Goal: Task Accomplishment & Management: Use online tool/utility

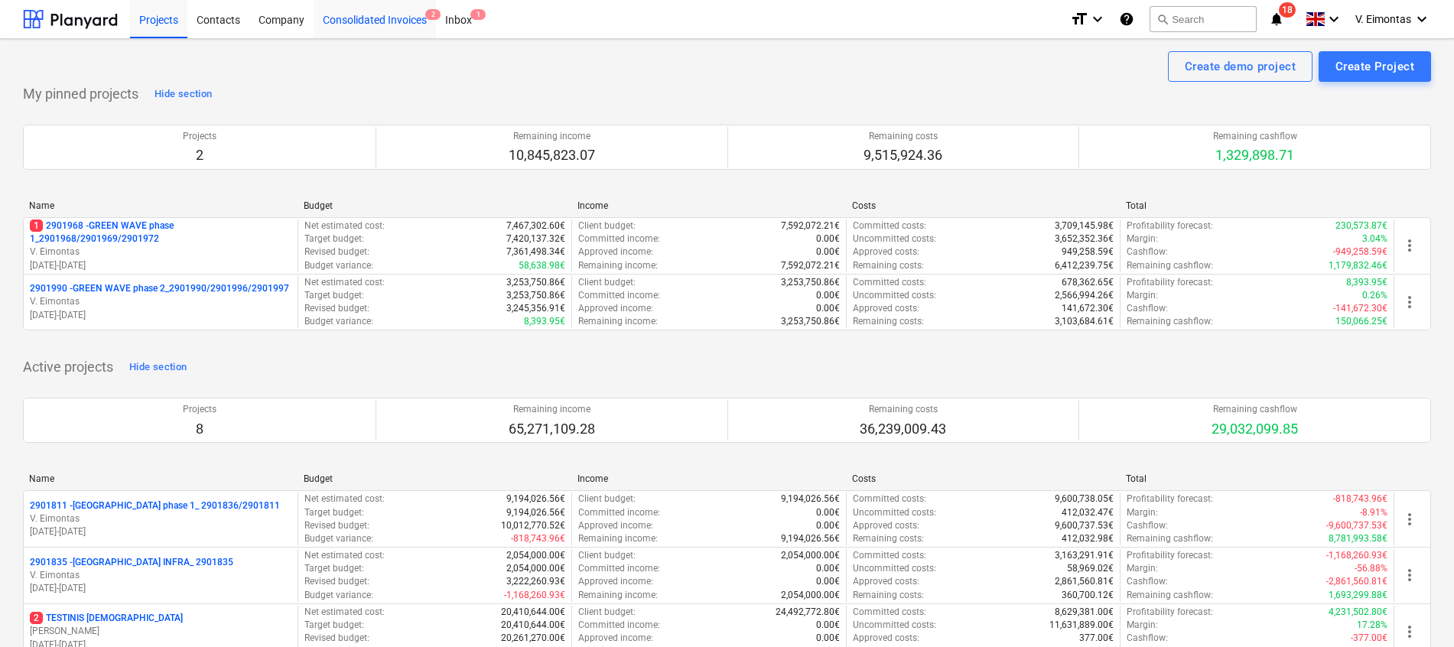
click at [362, 14] on div "Consolidated Invoices 2" at bounding box center [375, 18] width 122 height 39
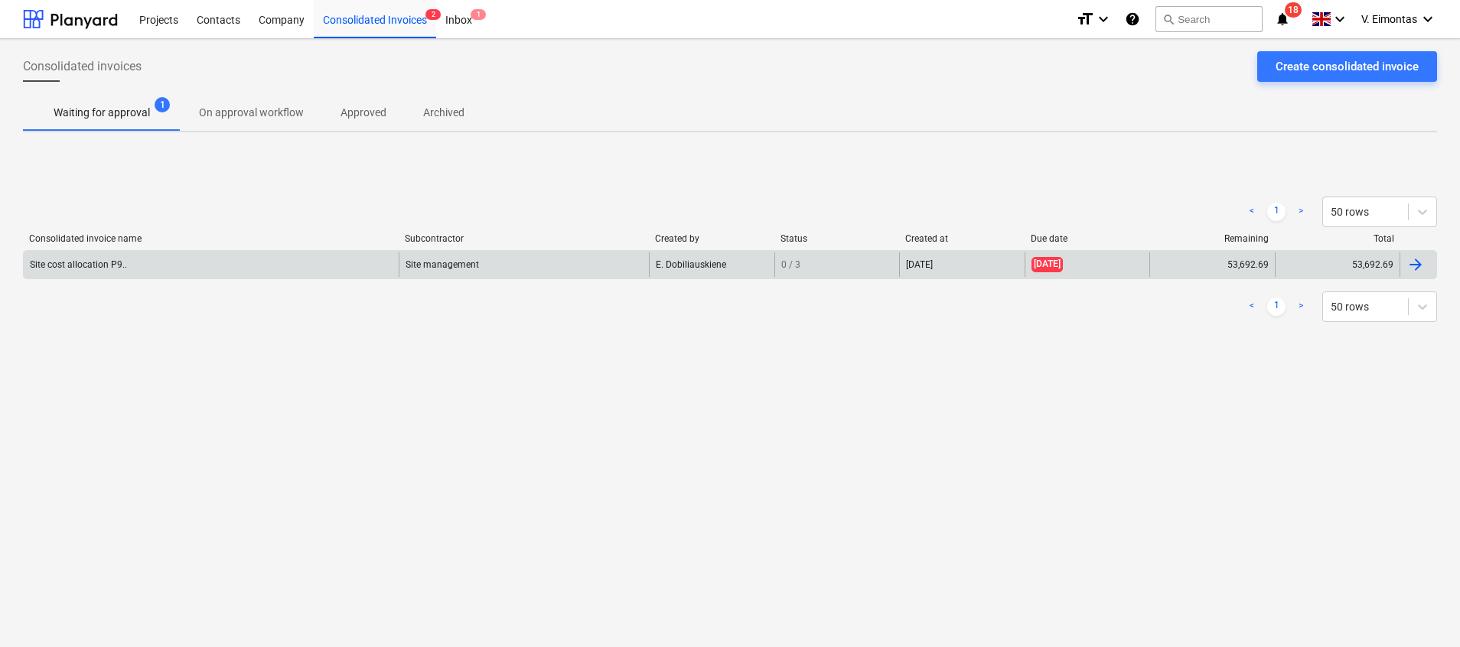
click at [142, 265] on div "Site cost allocation P9.." at bounding box center [211, 264] width 375 height 24
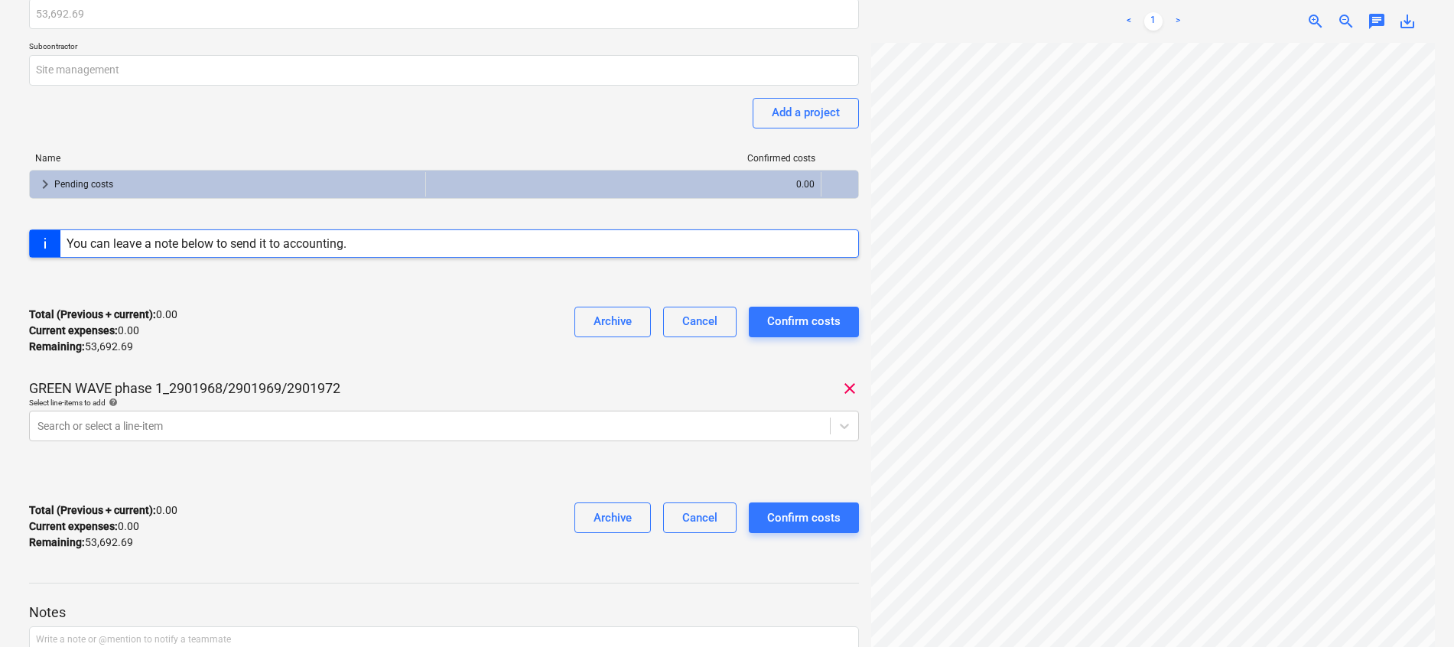
scroll to position [229, 0]
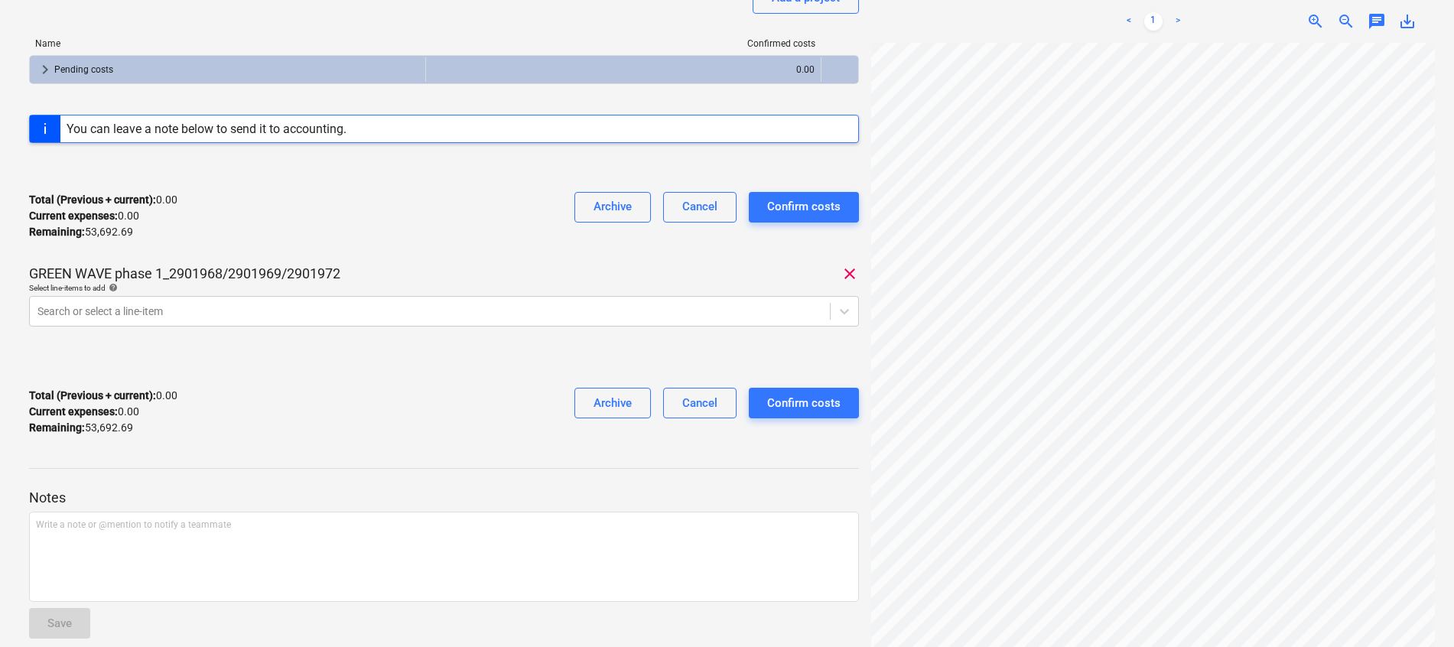
click at [0, 249] on html "Projects Contacts Company Consolidated Invoices 2 Inbox 1 format_size keyboard_…" at bounding box center [727, 94] width 1454 height 647
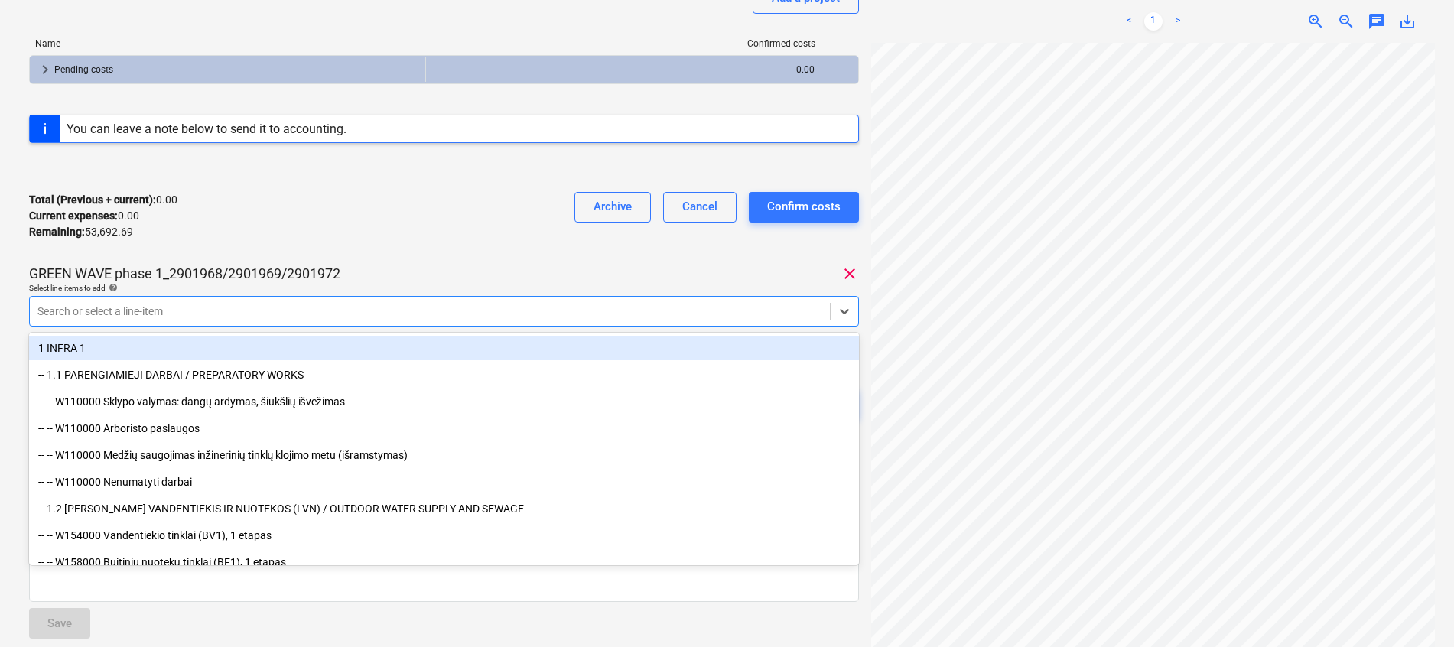
click at [131, 309] on div at bounding box center [429, 311] width 785 height 15
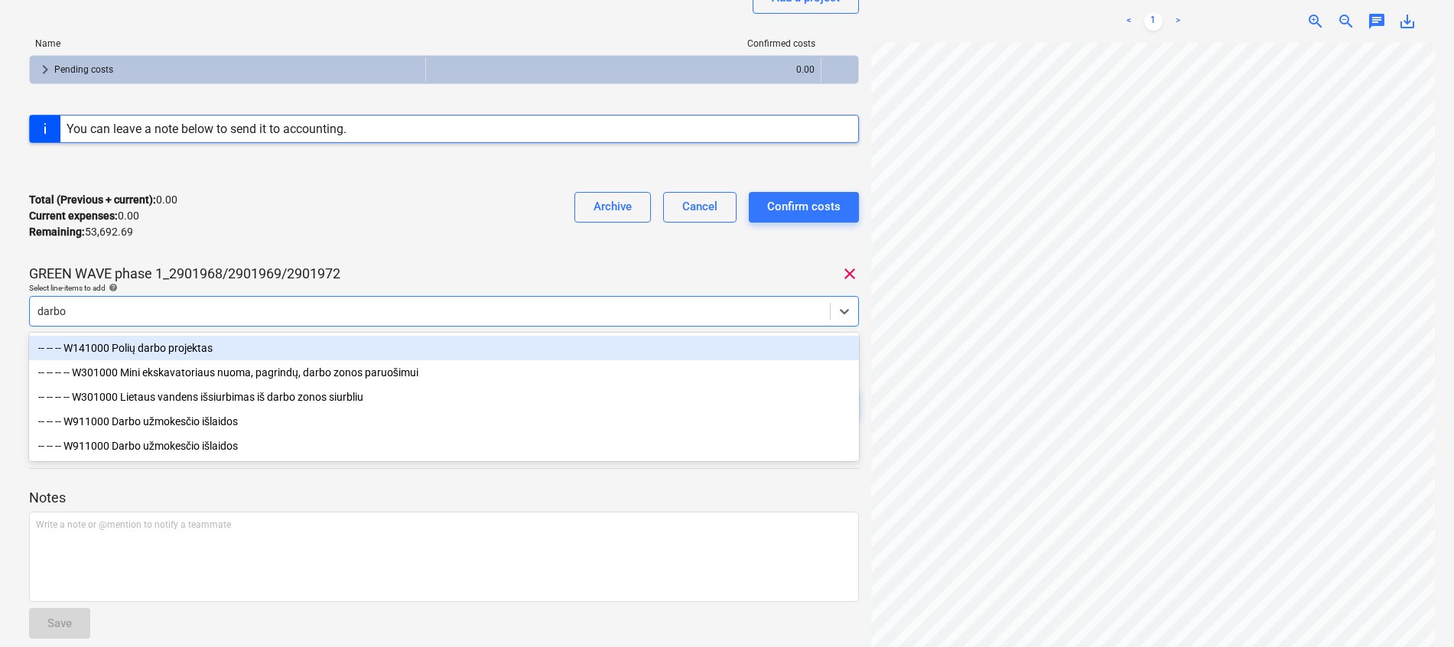
type input "darbo"
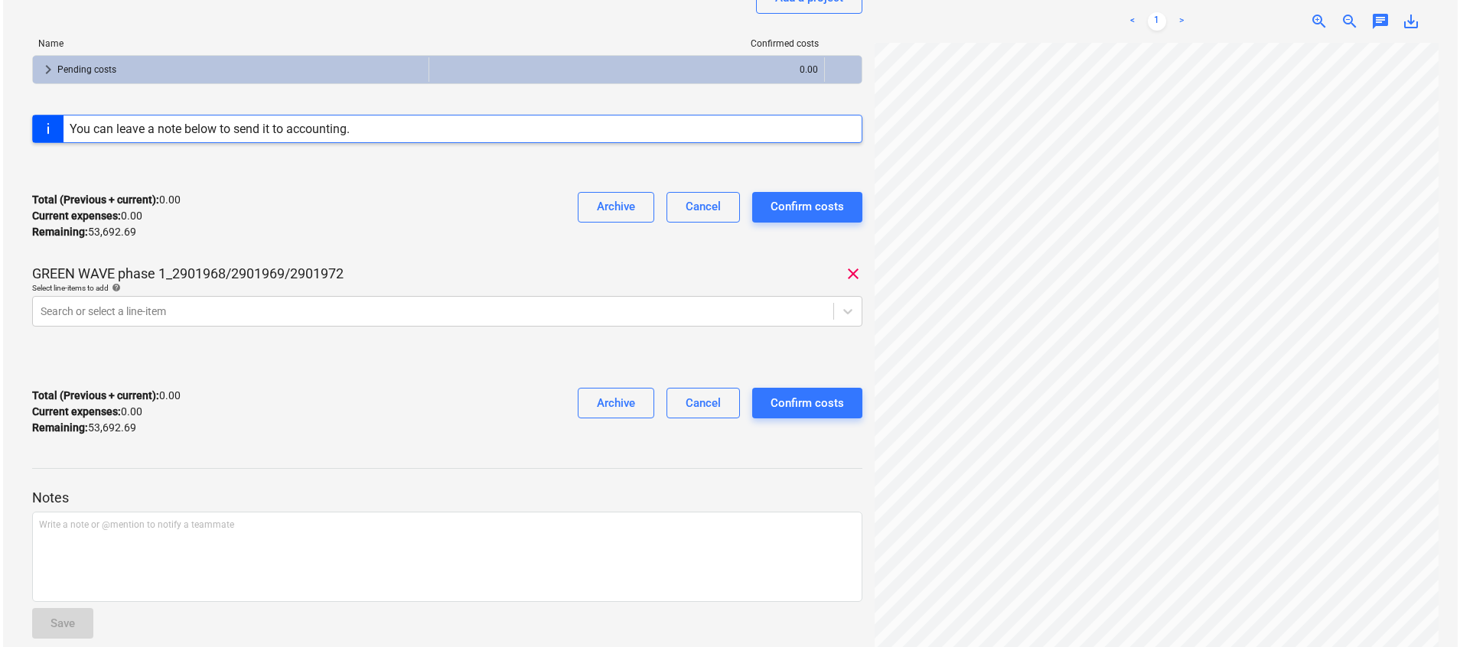
scroll to position [0, 409]
click at [261, 316] on div at bounding box center [429, 311] width 785 height 15
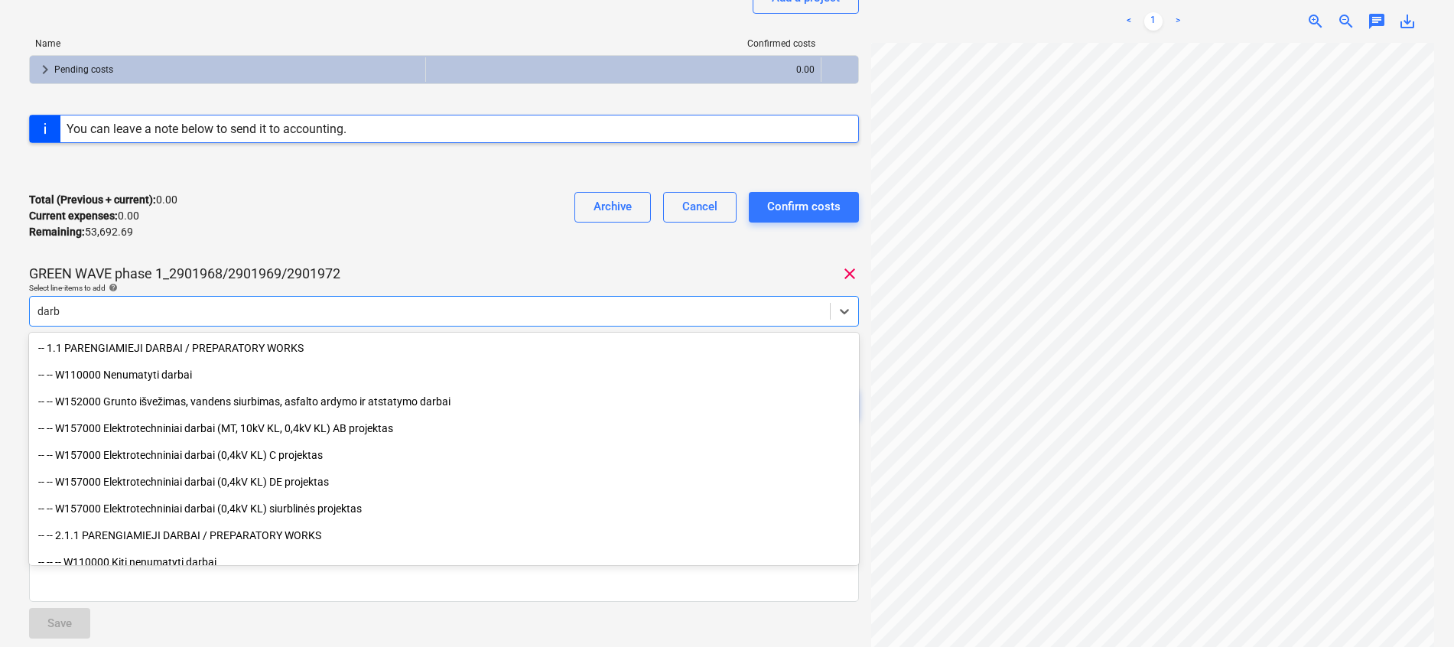
type input "darbo"
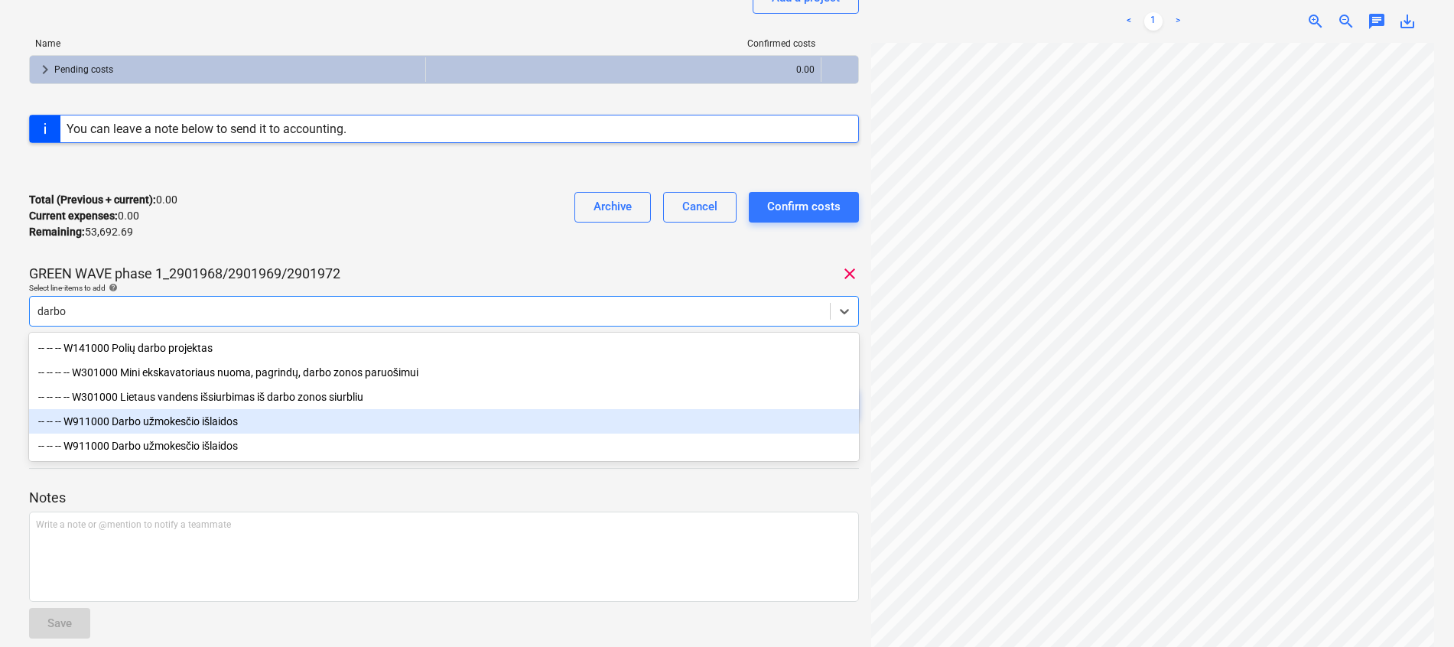
click at [210, 432] on div "-- -- -- W911000 Darbo užmokesčio išlaidos" at bounding box center [444, 421] width 830 height 24
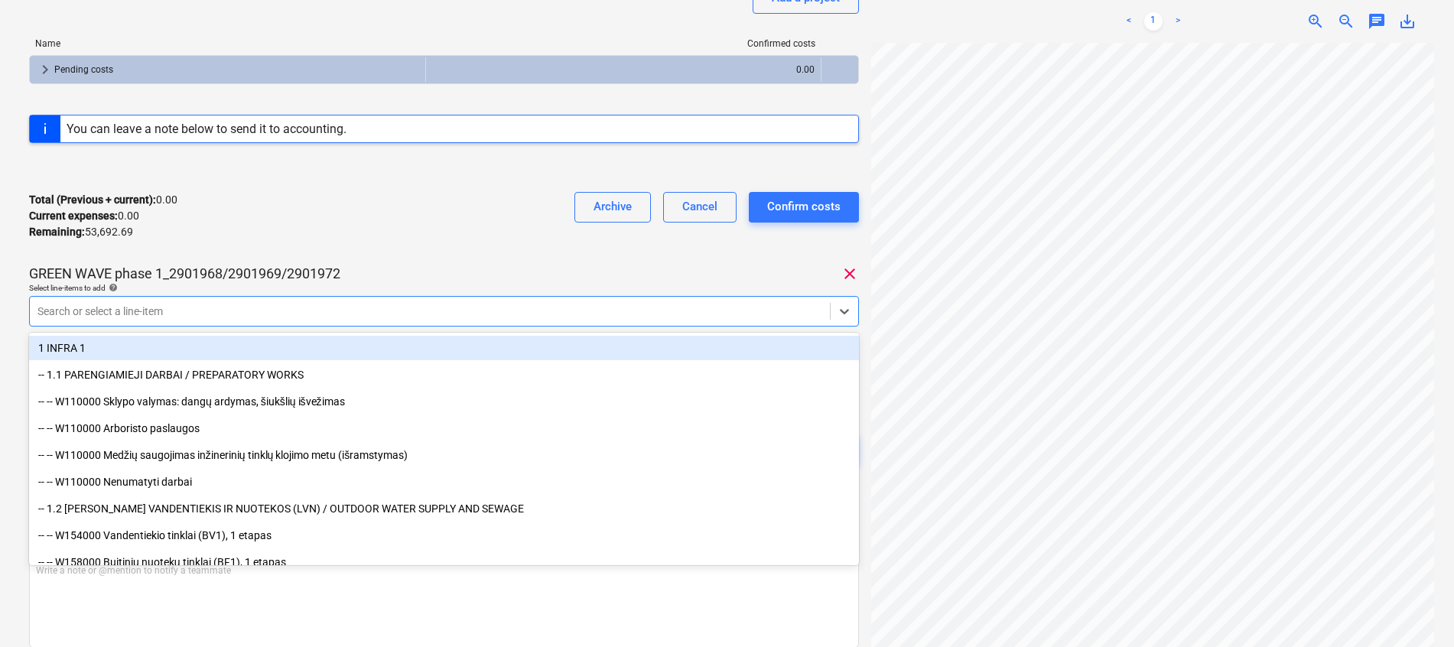
click at [421, 204] on div "Total (Previous + current) : 0.00 Current expenses : 0.00 Remaining : 53,692.69…" at bounding box center [444, 216] width 830 height 73
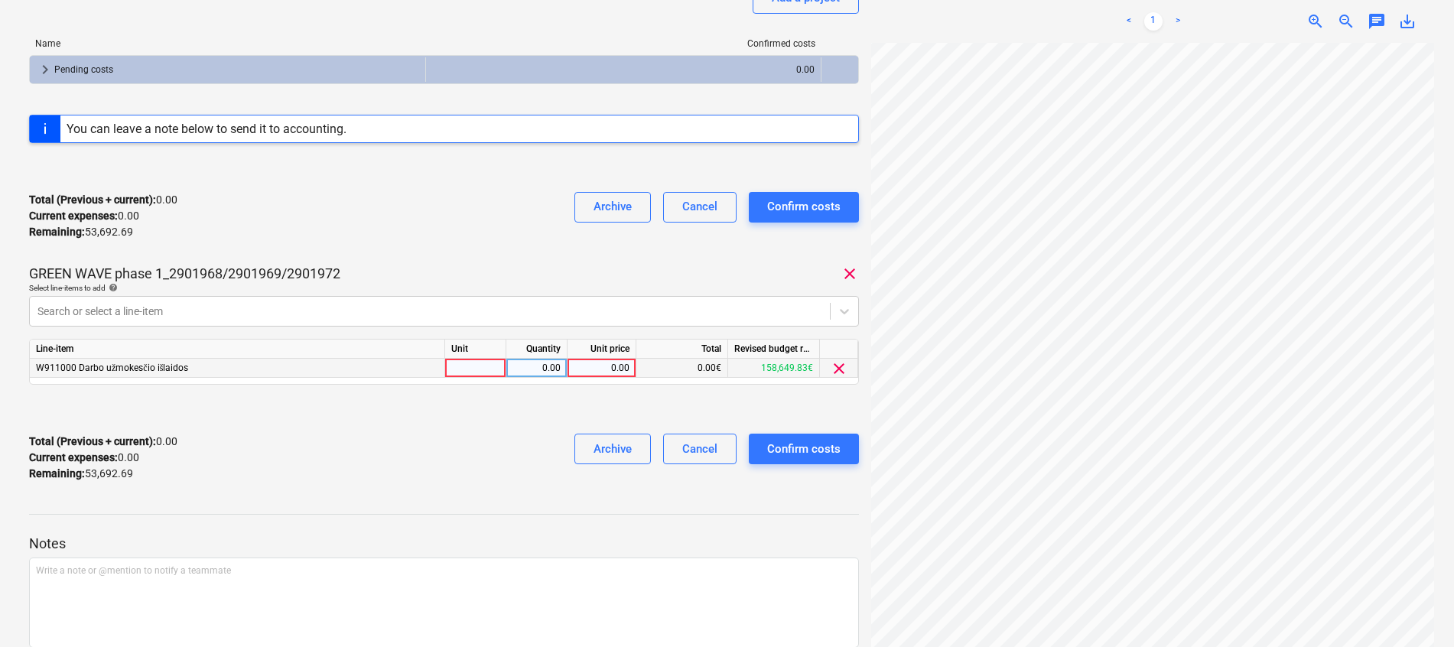
click at [477, 375] on div at bounding box center [475, 368] width 61 height 19
type input "mėn."
type input "1"
click at [434, 224] on div "Total (Previous + current) : 0.00 Current expenses : 0.00 Remaining : 53,692.69…" at bounding box center [444, 216] width 830 height 73
click at [623, 367] on div "0.00" at bounding box center [602, 368] width 56 height 19
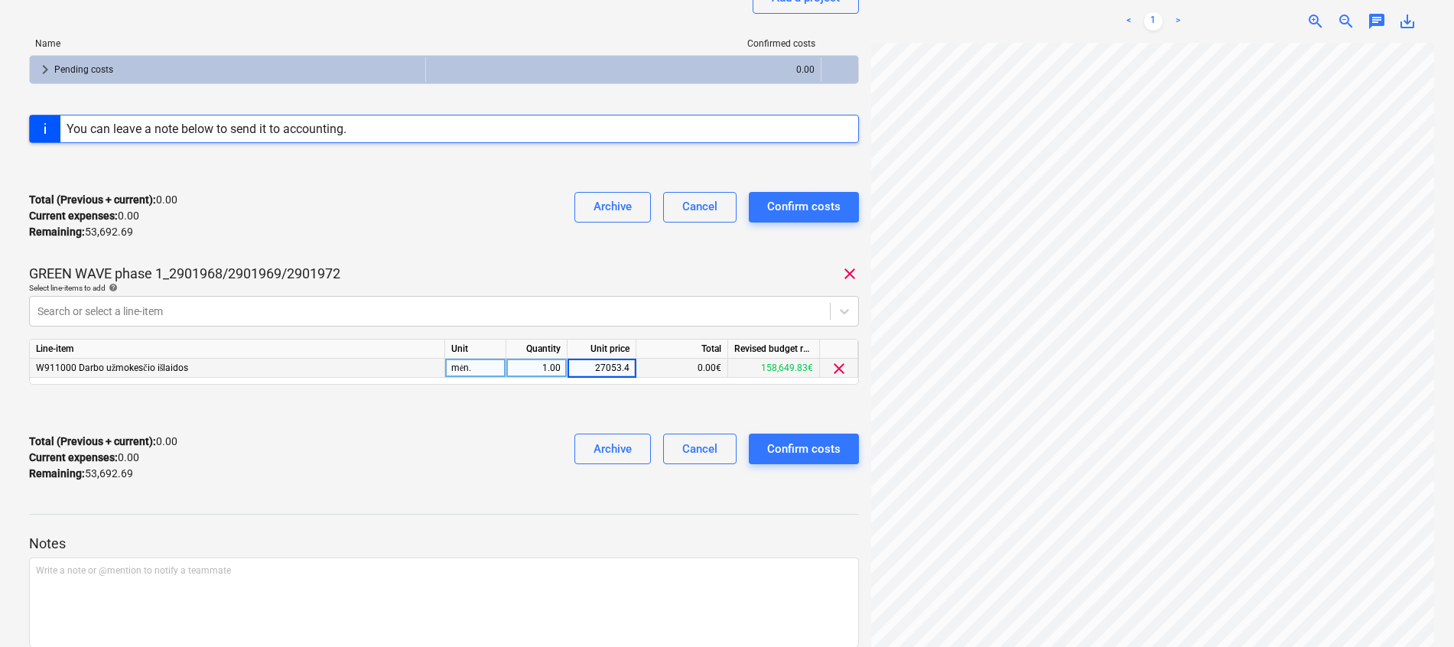
type input "27053.46"
click at [459, 246] on div "Total (Previous + current) : 27,053.46 Current expenses : 27,053.46 Remaining :…" at bounding box center [444, 216] width 830 height 73
click at [454, 453] on div "Total (Previous + current) : 27,053.46 Current expenses : 27,053.46 Remaining :…" at bounding box center [444, 458] width 830 height 73
click at [457, 494] on div at bounding box center [444, 500] width 830 height 12
click at [465, 442] on div "Total (Previous + current) : 27,053.46 Current expenses : 27,053.46 Remaining :…" at bounding box center [444, 458] width 830 height 73
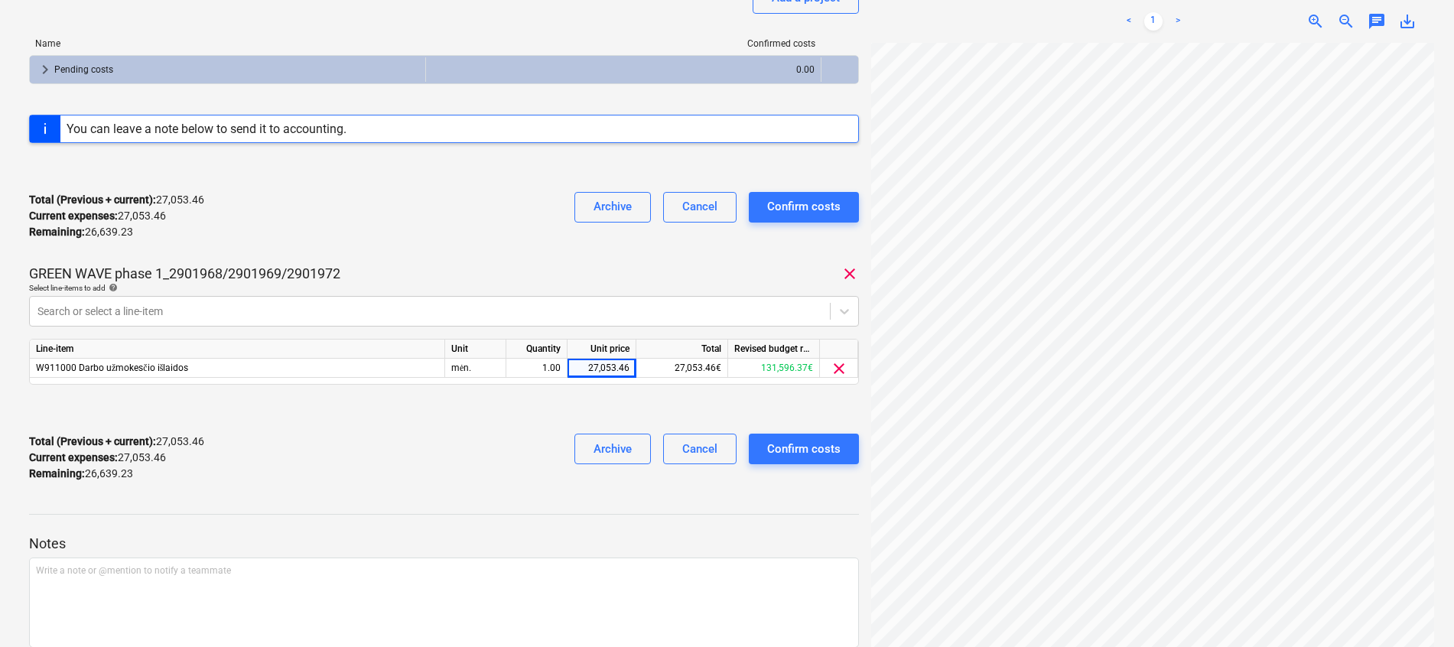
click at [481, 207] on div "Total (Previous + current) : 27,053.46 Current expenses : 27,053.46 Remaining :…" at bounding box center [444, 216] width 830 height 73
click at [474, 489] on div "Total (Previous + current) : 27,053.46 Current expenses : 27,053.46 Remaining :…" at bounding box center [444, 458] width 830 height 73
click at [530, 402] on div at bounding box center [444, 409] width 830 height 24
click at [444, 435] on div "Total (Previous + current) : 27,053.46 Current expenses : 27,053.46 Remaining :…" at bounding box center [444, 458] width 830 height 73
click at [409, 601] on div "Write a note or @mention to notify a teammate ﻿" at bounding box center [444, 603] width 830 height 90
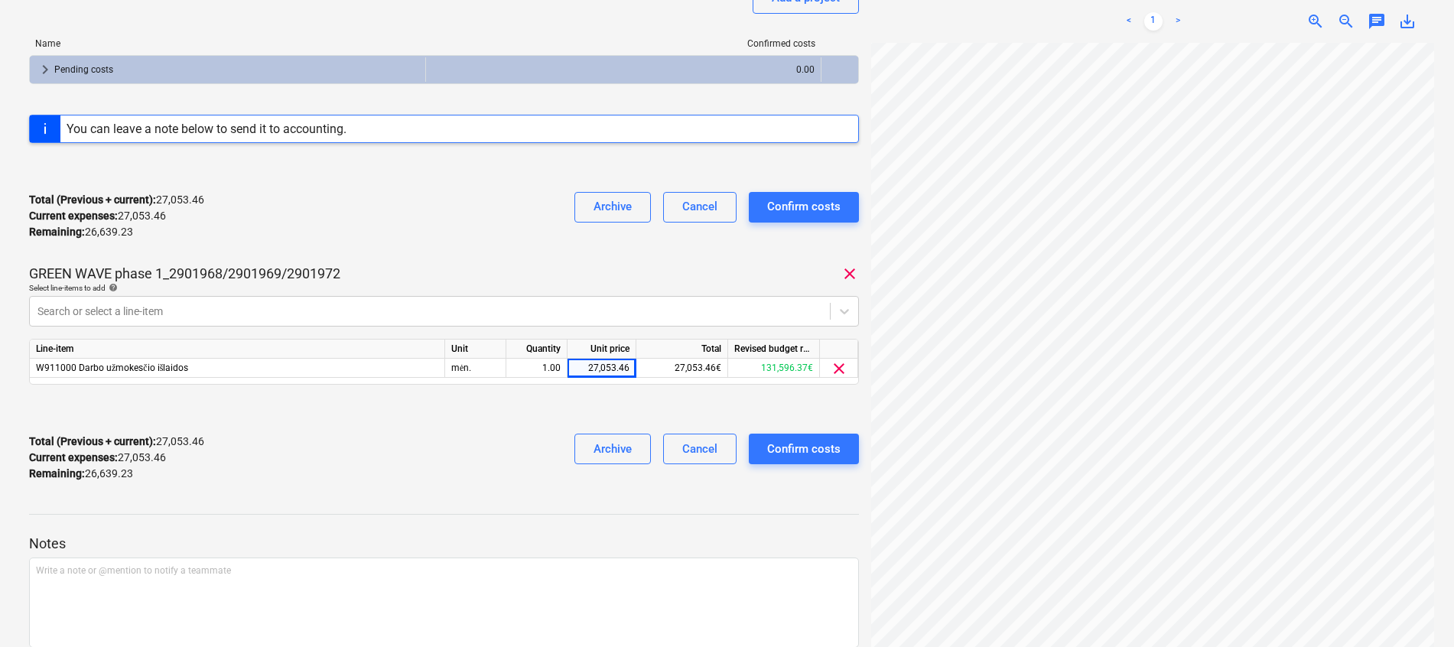
click at [519, 448] on div "Total (Previous + current) : 27,053.46 Current expenses : 27,053.46 Remaining :…" at bounding box center [444, 458] width 830 height 73
click at [490, 437] on div "Total (Previous + current) : 27,053.46 Current expenses : 27,053.46 Remaining :…" at bounding box center [444, 458] width 830 height 73
click at [487, 428] on div "Total (Previous + current) : 27,053.46 Current expenses : 27,053.46 Remaining :…" at bounding box center [444, 458] width 830 height 73
click at [857, 405] on div at bounding box center [444, 409] width 830 height 24
click at [807, 402] on div at bounding box center [444, 409] width 830 height 24
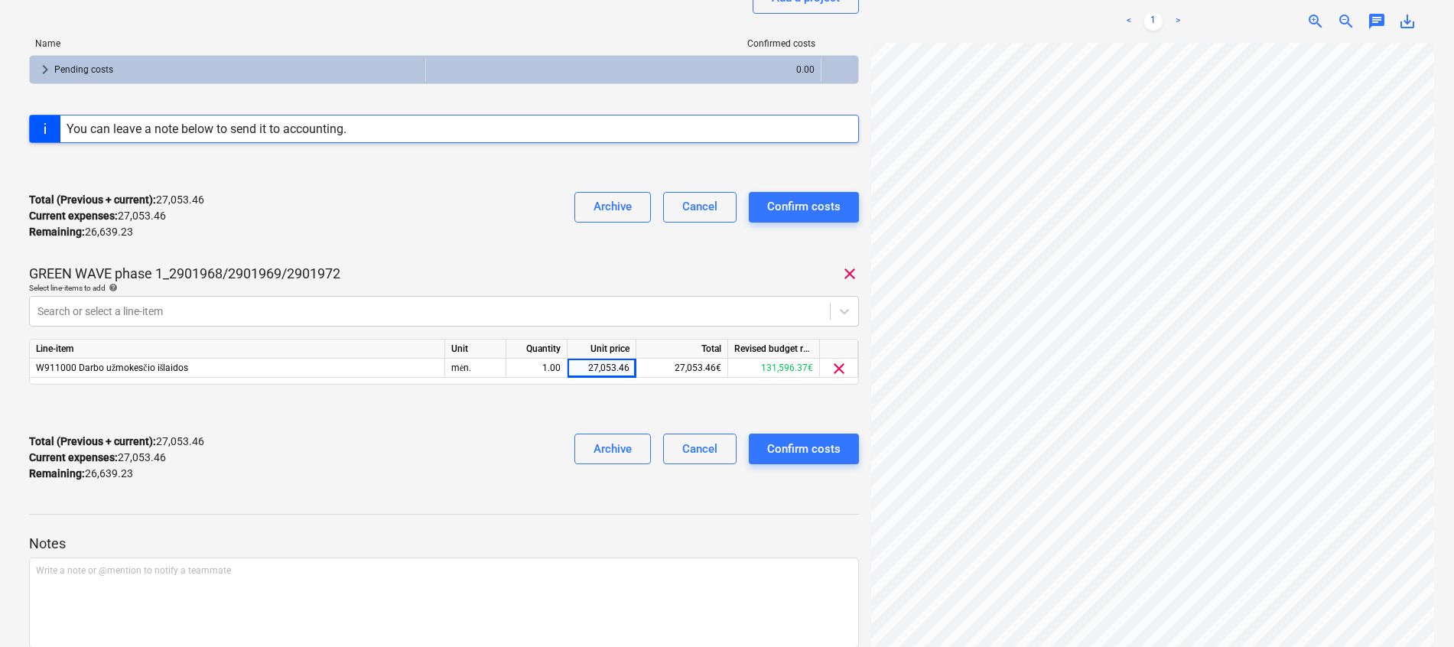
click at [787, 408] on div at bounding box center [444, 409] width 830 height 24
click at [813, 457] on div "Confirm costs" at bounding box center [803, 449] width 73 height 20
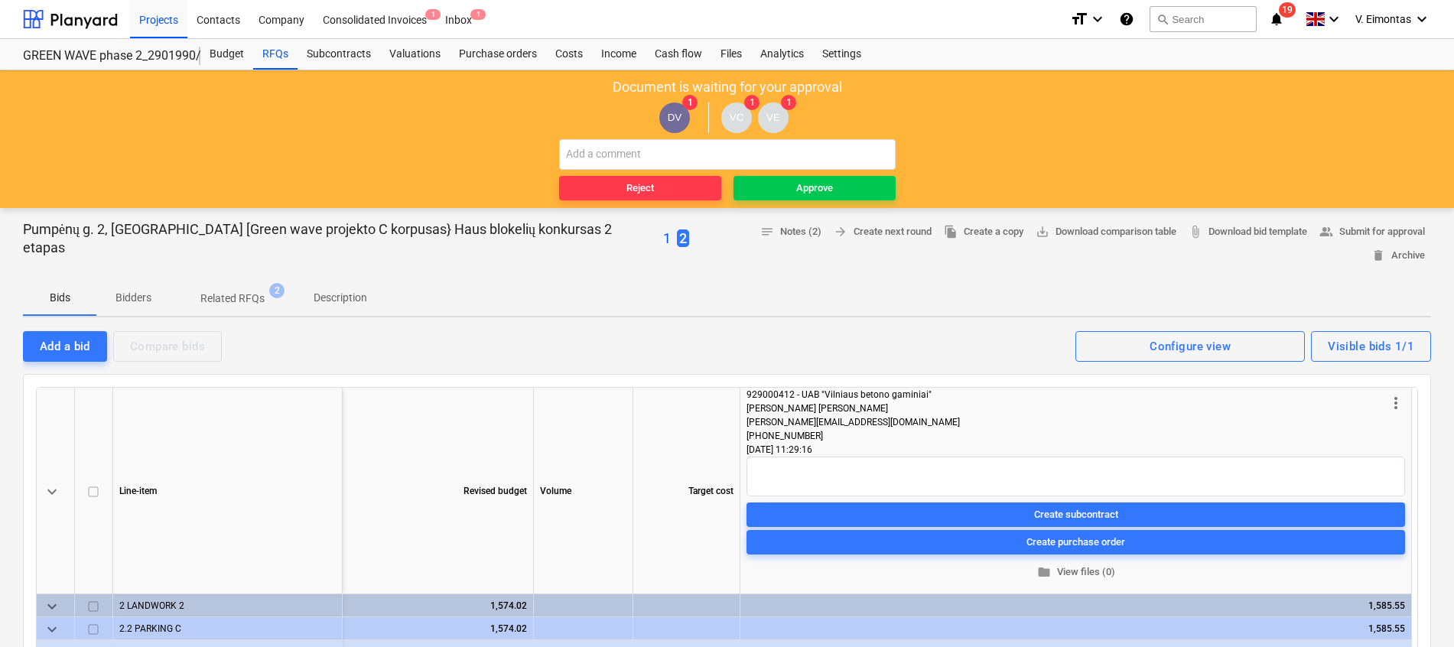
click at [835, 279] on div "Bids Bidders Related RFQs 2 Description" at bounding box center [727, 297] width 1408 height 37
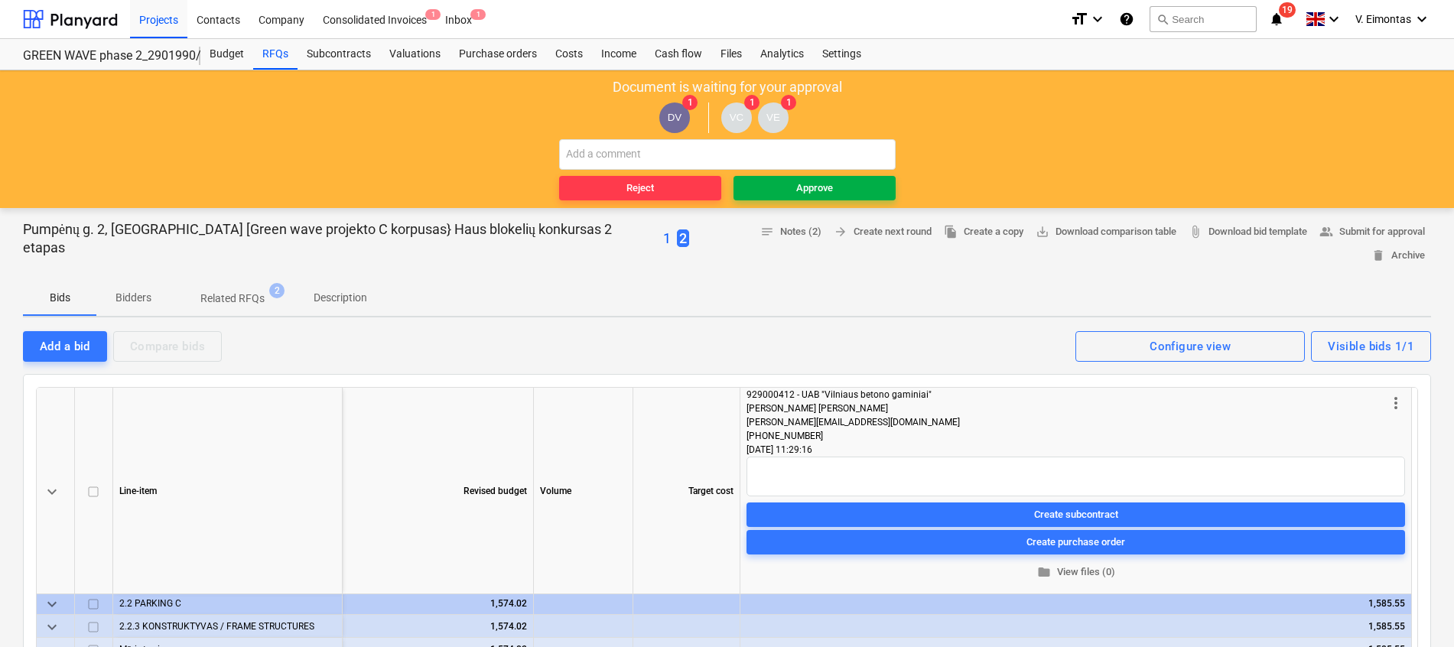
click at [819, 185] on div "Approve" at bounding box center [814, 189] width 37 height 18
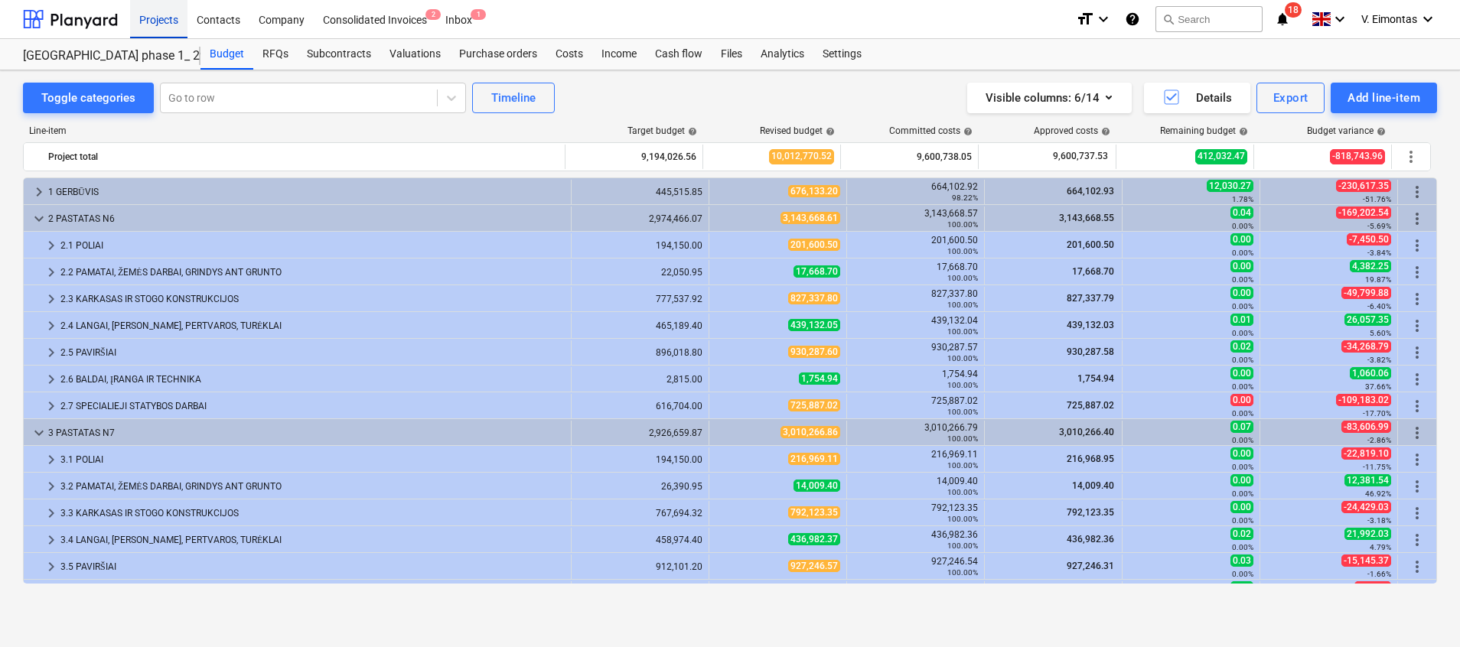
click at [168, 15] on div "Projects" at bounding box center [158, 18] width 57 height 39
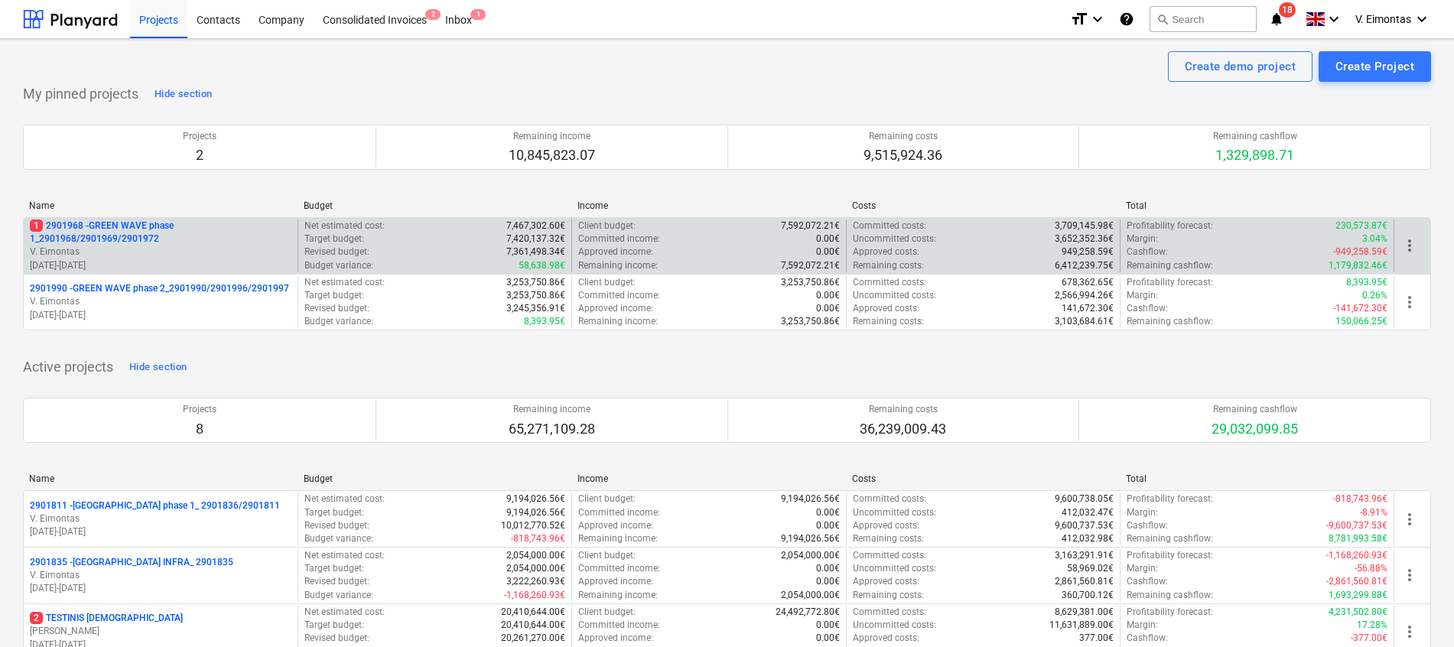
click at [135, 222] on p "1 2901968 - GREEN WAVE phase 1_2901968/2901969/2901972" at bounding box center [161, 233] width 262 height 26
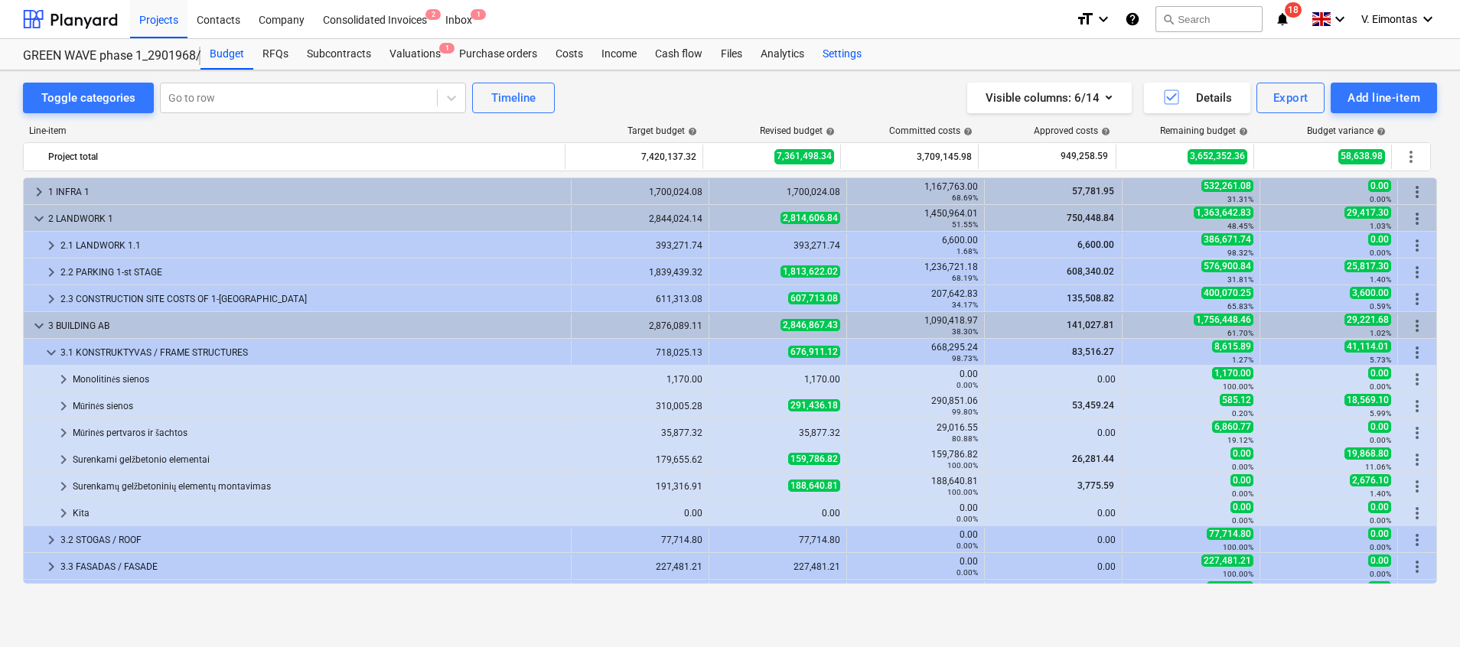
click at [845, 54] on div "Settings" at bounding box center [841, 54] width 57 height 31
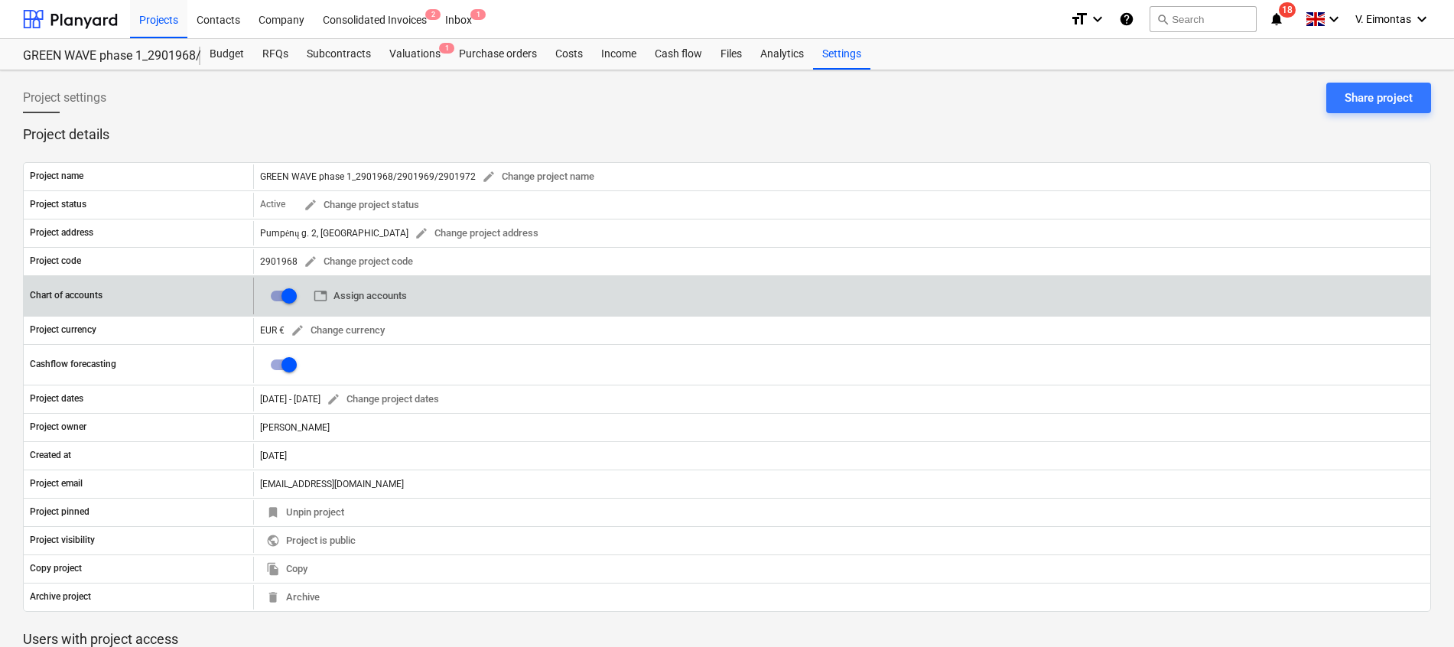
click at [369, 293] on span "table Assign accounts" at bounding box center [360, 297] width 93 height 18
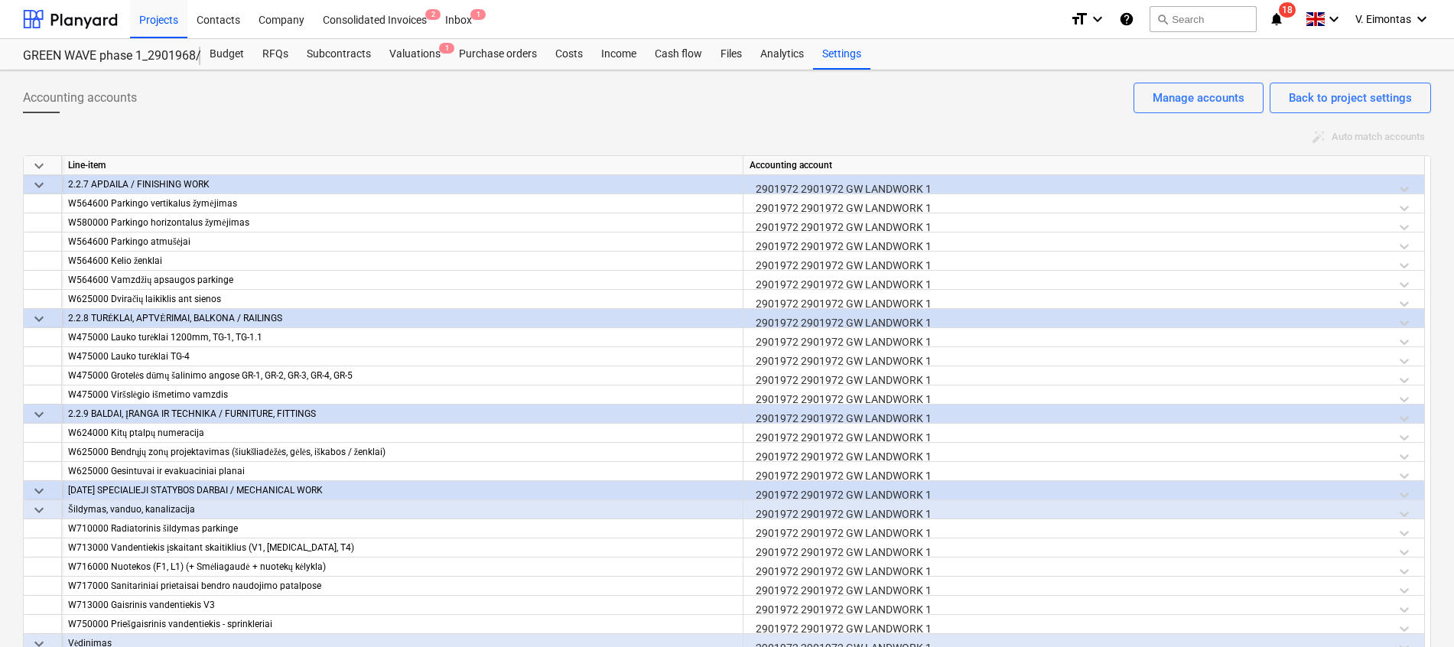
scroll to position [4131, 0]
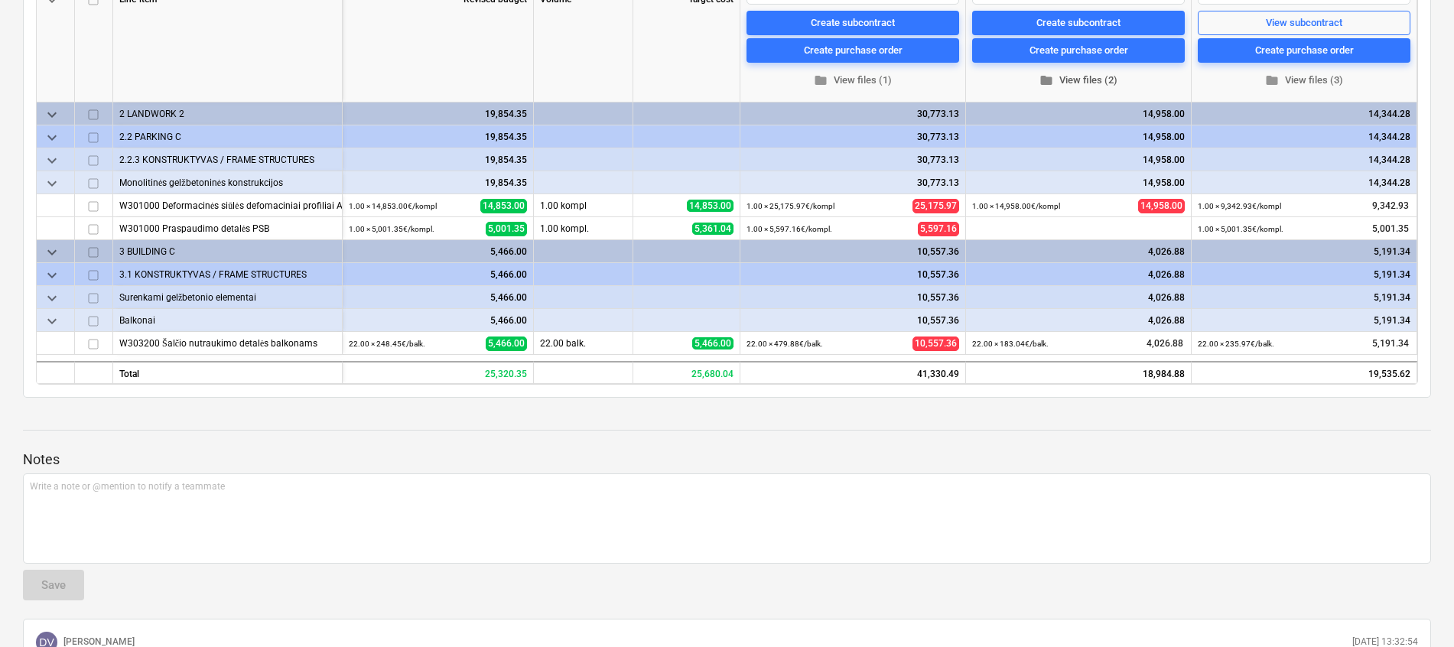
scroll to position [574, 0]
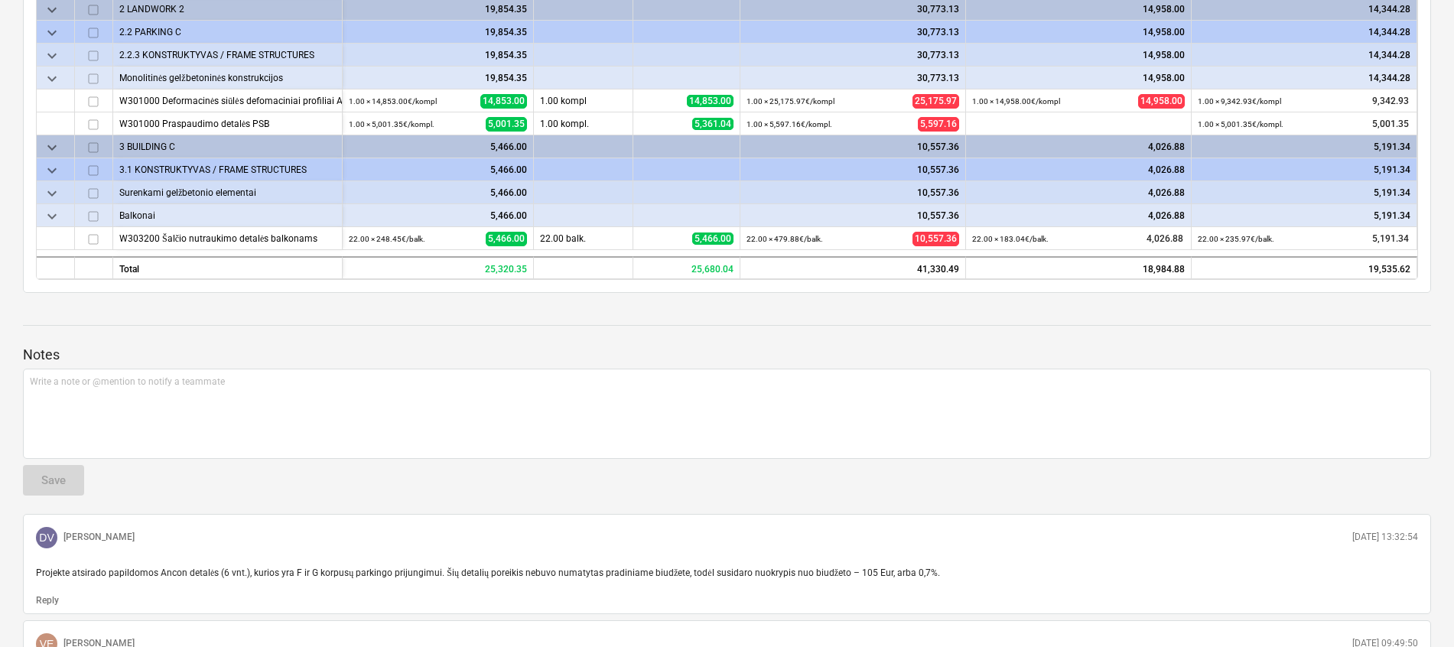
click at [793, 343] on div at bounding box center [727, 340] width 1408 height 12
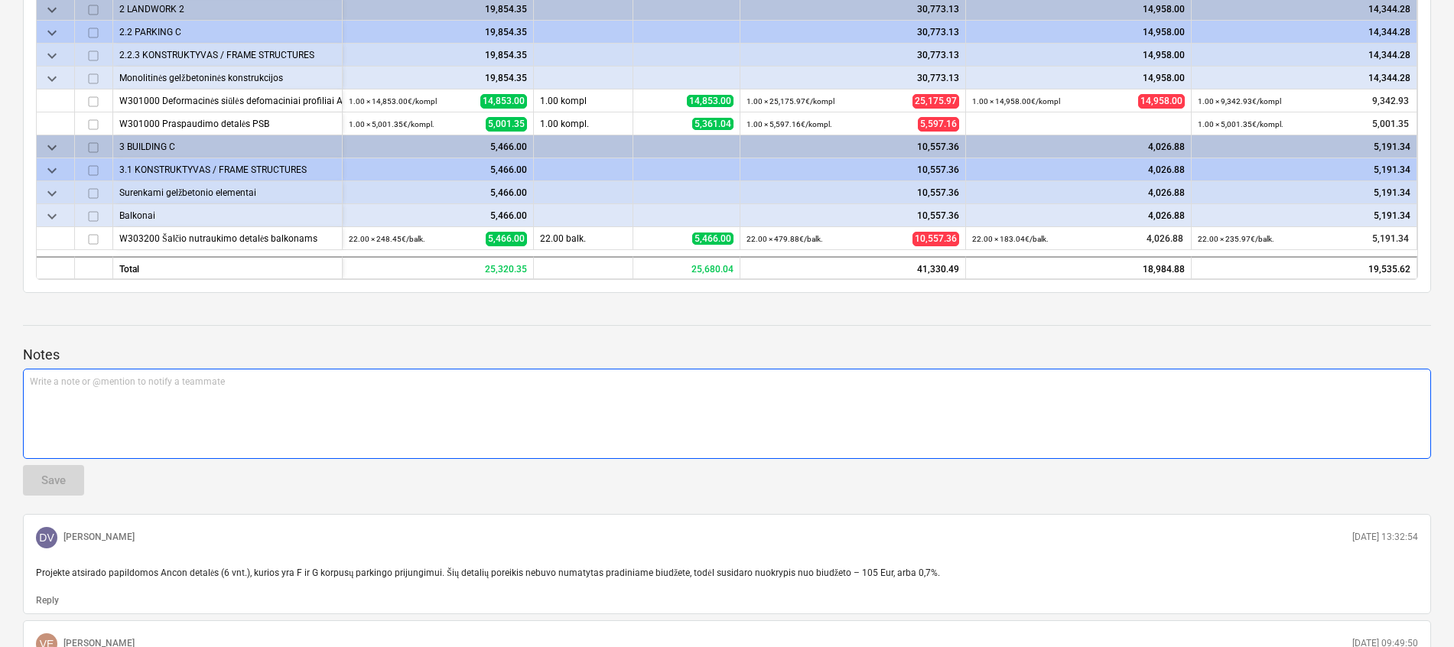
click at [483, 400] on div "Write a note or @mention to notify a teammate [PERSON_NAME]" at bounding box center [727, 414] width 1408 height 90
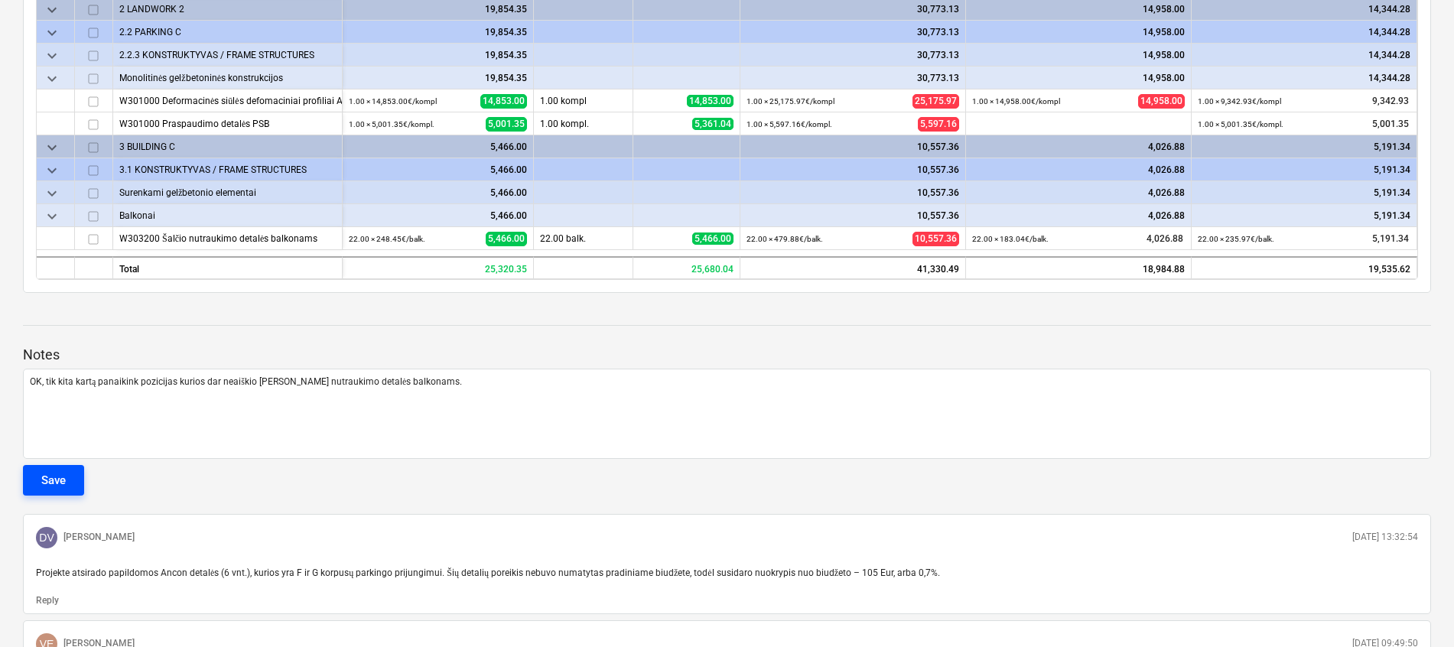
click at [49, 489] on div "Save" at bounding box center [53, 480] width 24 height 20
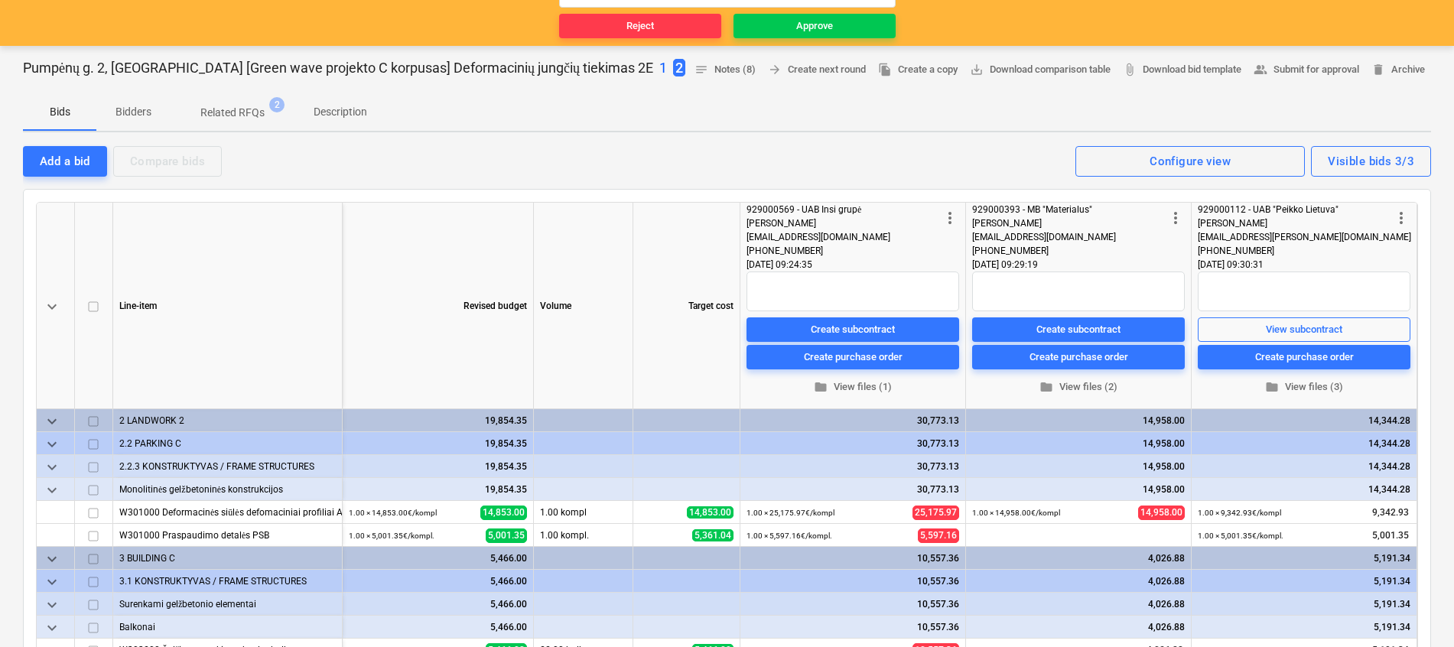
scroll to position [0, 0]
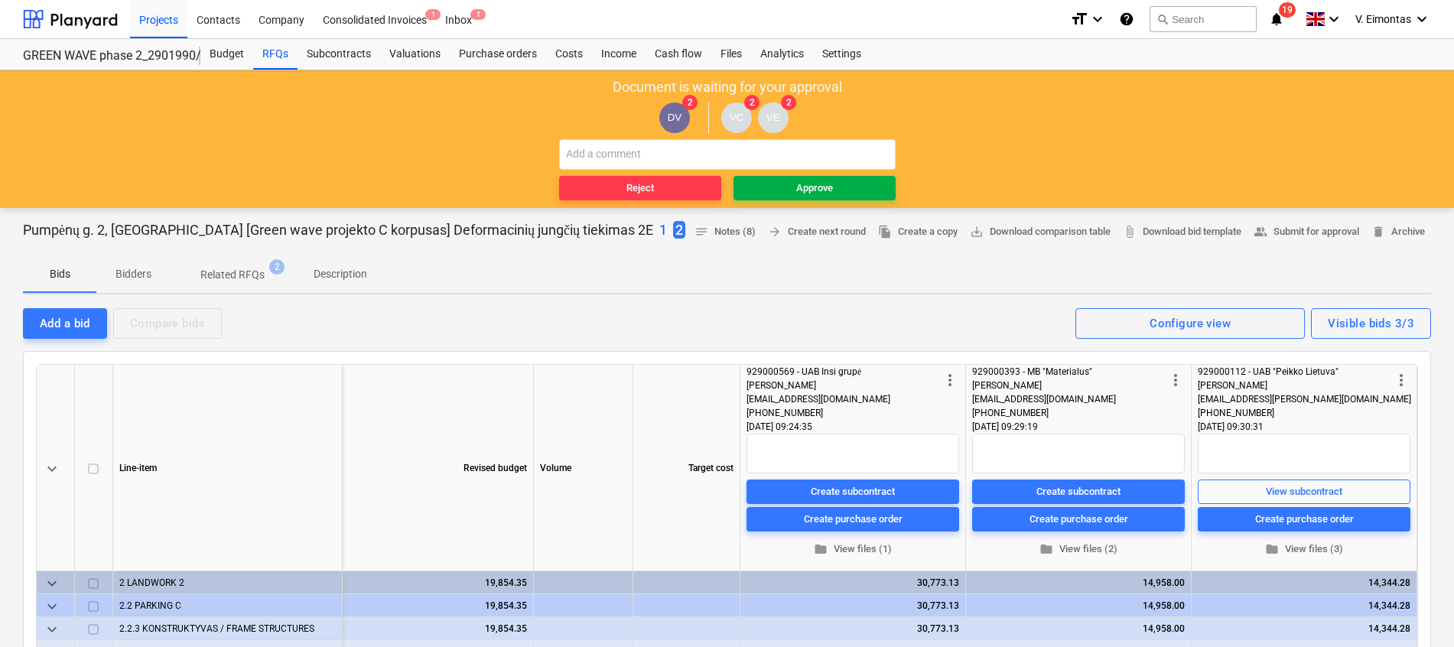
click at [812, 185] on div "Approve" at bounding box center [814, 189] width 37 height 18
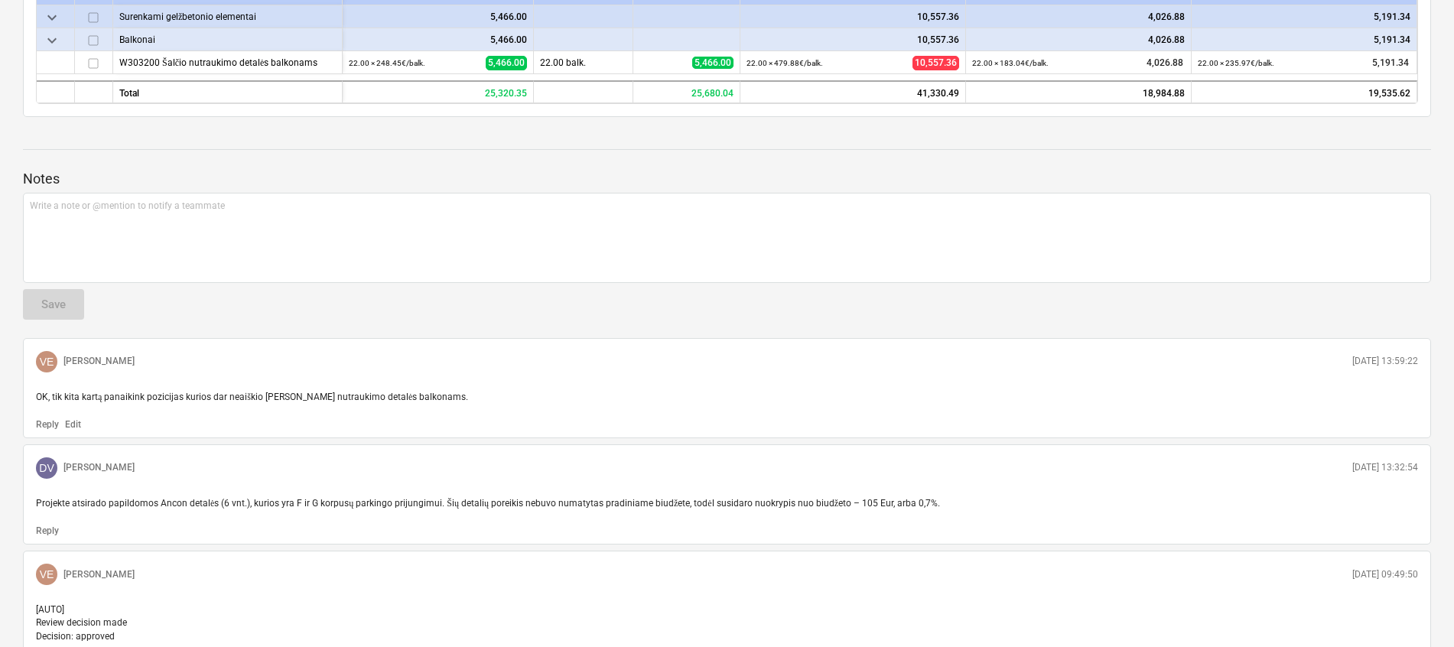
scroll to position [803, 0]
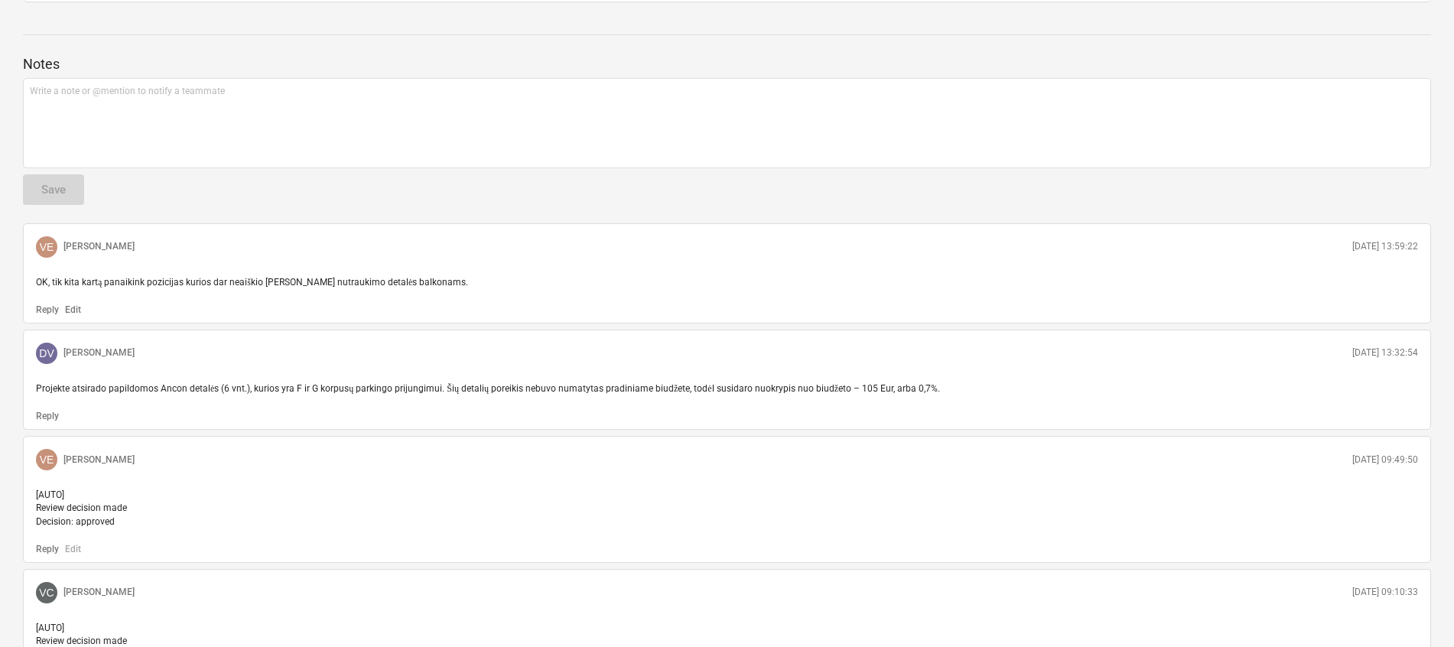
click at [1222, 242] on div "VE Valdas Eimontas 01.10.2025 13:59:22" at bounding box center [727, 247] width 1395 height 34
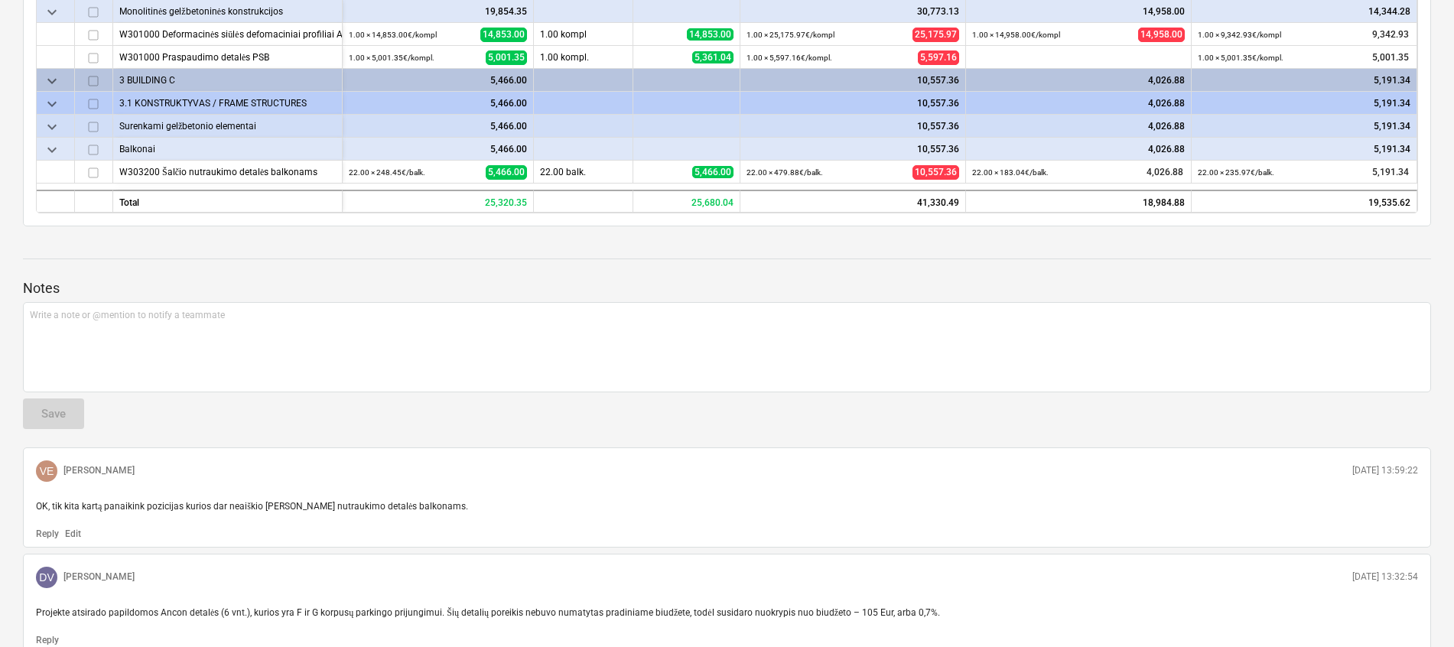
scroll to position [574, 0]
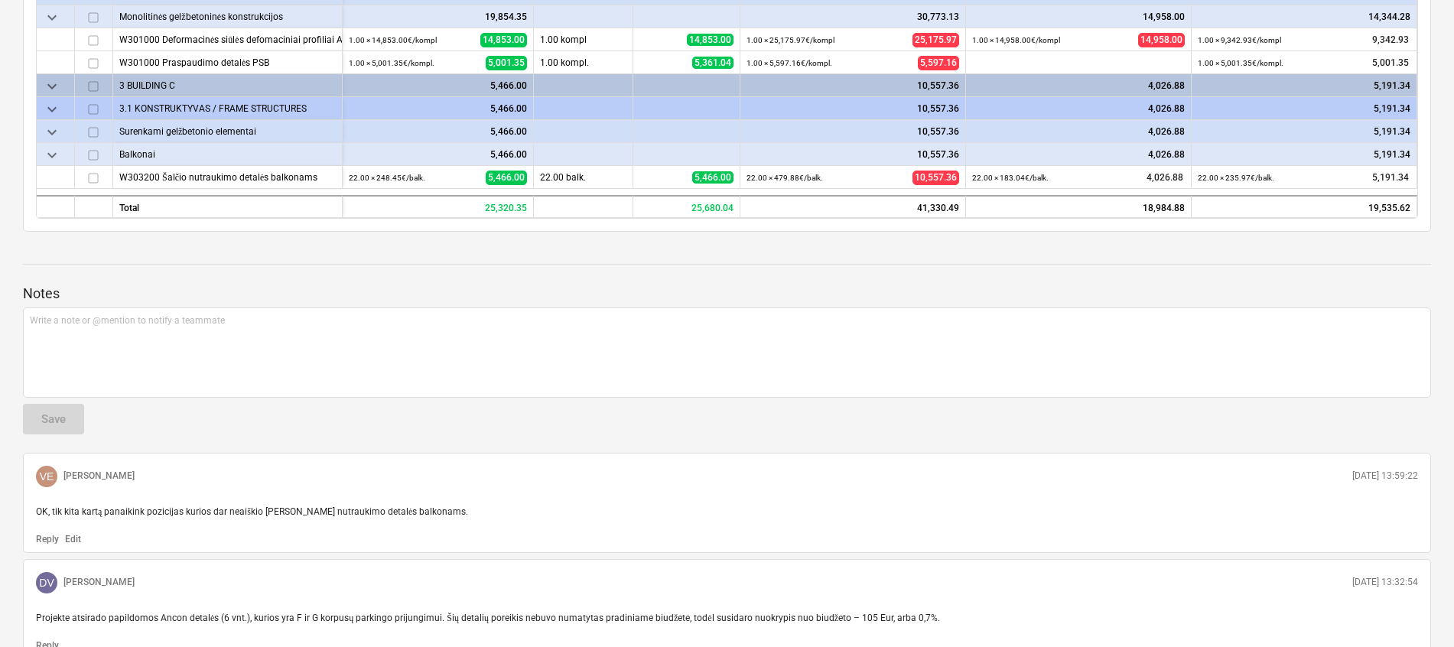
drag, startPoint x: 1109, startPoint y: 246, endPoint x: 1099, endPoint y: 256, distance: 14.1
click at [1109, 246] on div at bounding box center [727, 250] width 1408 height 12
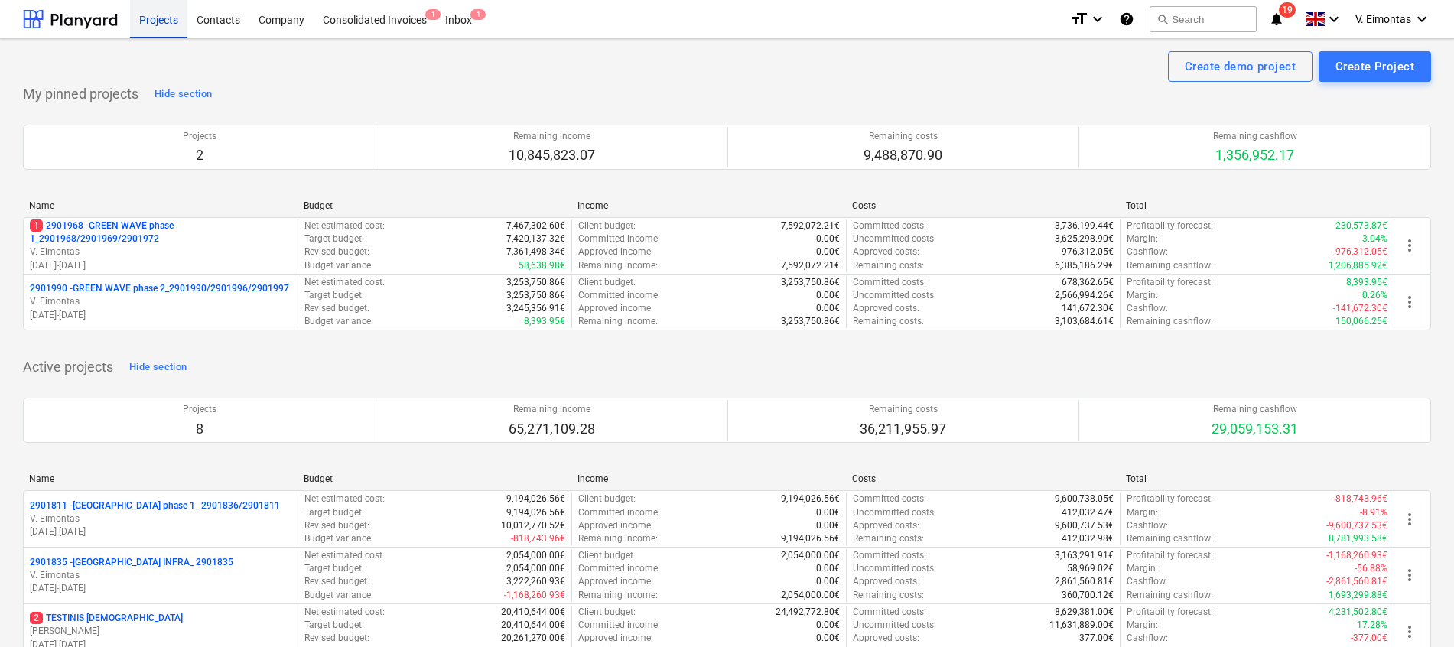
click at [149, 29] on div "Projects" at bounding box center [158, 18] width 57 height 39
click at [157, 22] on div "Projects" at bounding box center [158, 18] width 57 height 39
